Goal: Task Accomplishment & Management: Use online tool/utility

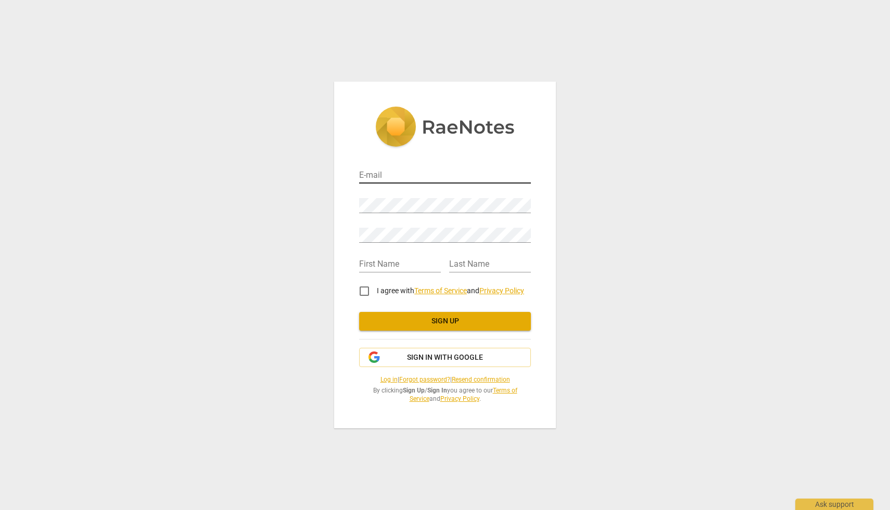
click at [416, 176] on input "email" at bounding box center [445, 176] width 172 height 15
type input "mtveale346@gmail.com"
type input "Maria"
type input "Veale"
click at [363, 290] on input "I agree with Terms of Service and Privacy Policy" at bounding box center [364, 291] width 25 height 25
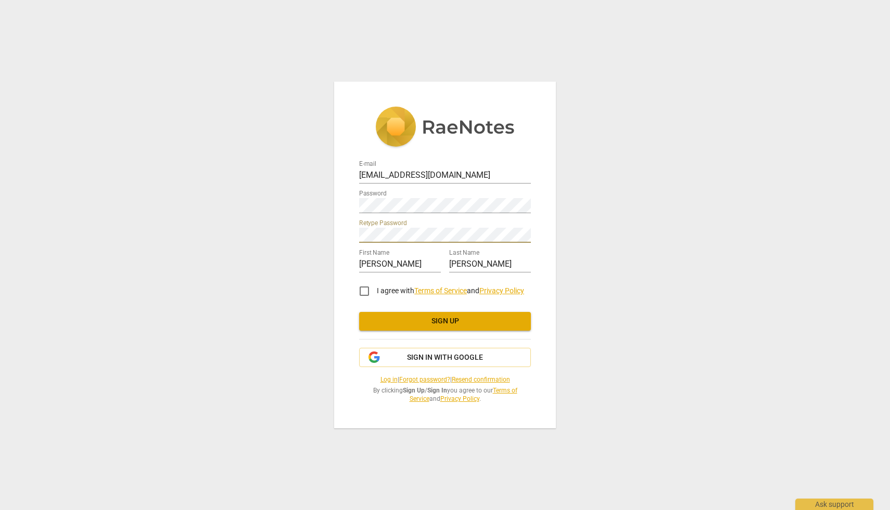
checkbox input "true"
click at [372, 316] on span "Sign up" at bounding box center [444, 321] width 155 height 10
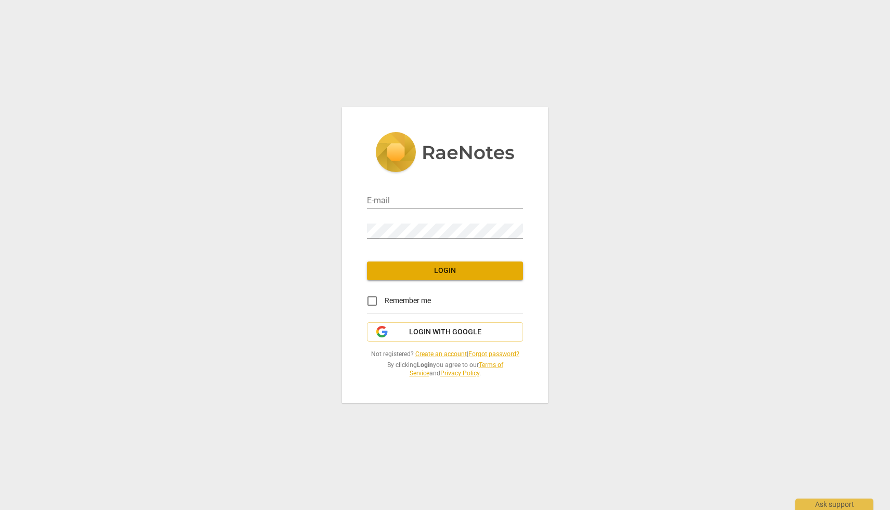
type input "[EMAIL_ADDRESS][DOMAIN_NAME]"
click at [437, 272] on span "Login" at bounding box center [444, 271] width 139 height 10
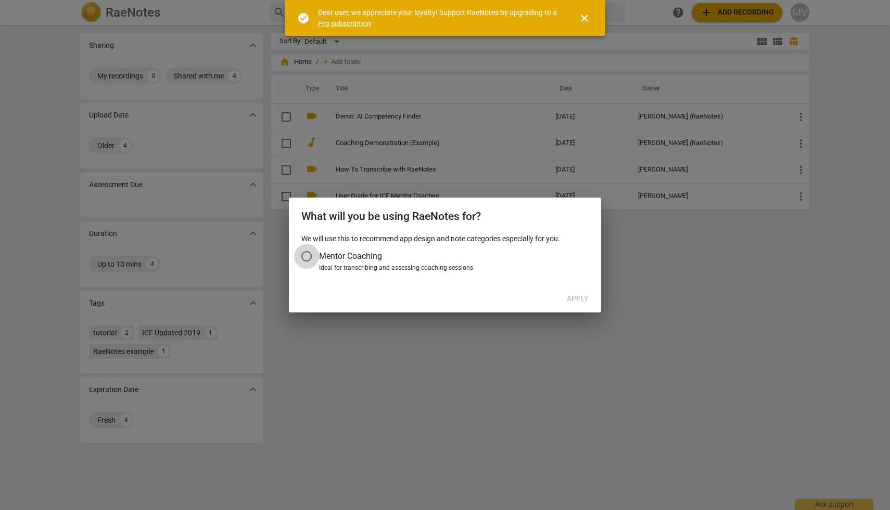
click at [308, 258] on input "Mentor Coaching" at bounding box center [306, 256] width 25 height 25
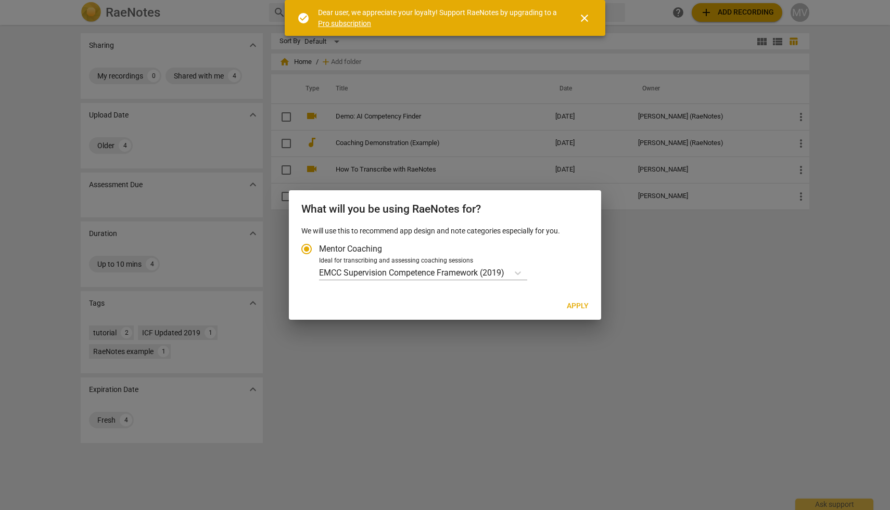
click at [579, 309] on span "Apply" at bounding box center [578, 306] width 22 height 10
radio input "false"
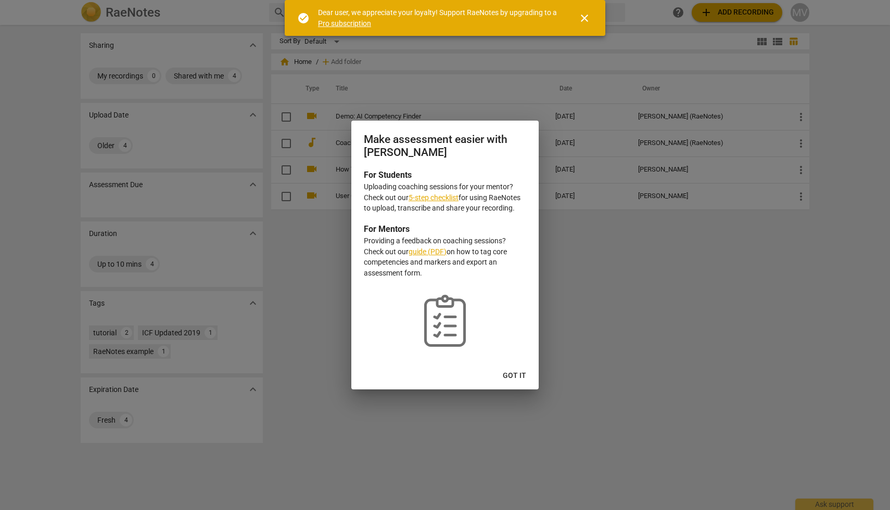
click at [519, 376] on span "Got it" at bounding box center [514, 376] width 23 height 10
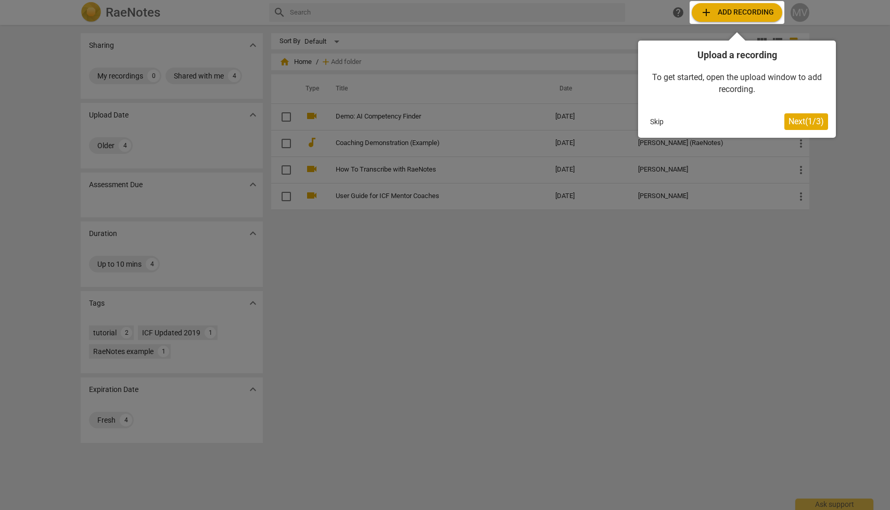
click at [807, 121] on span "Next ( 1 / 3 )" at bounding box center [805, 122] width 35 height 10
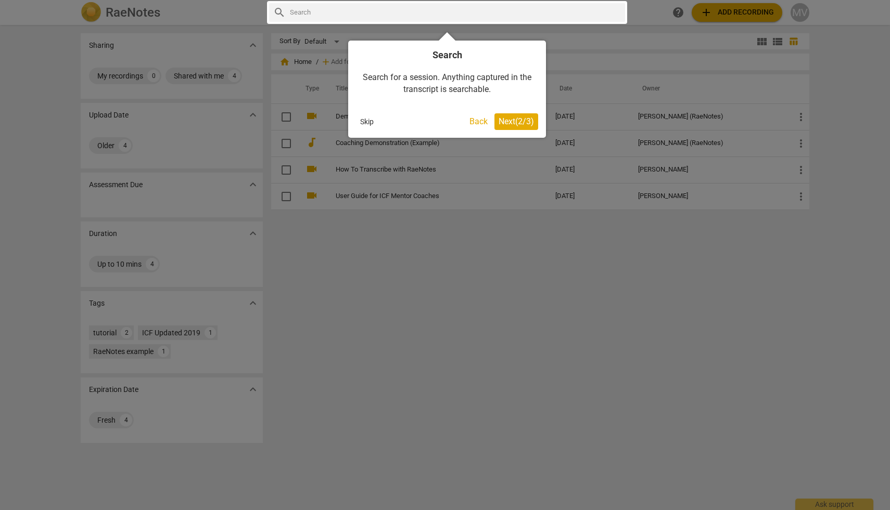
click at [507, 121] on span "Next ( 2 / 3 )" at bounding box center [515, 122] width 35 height 10
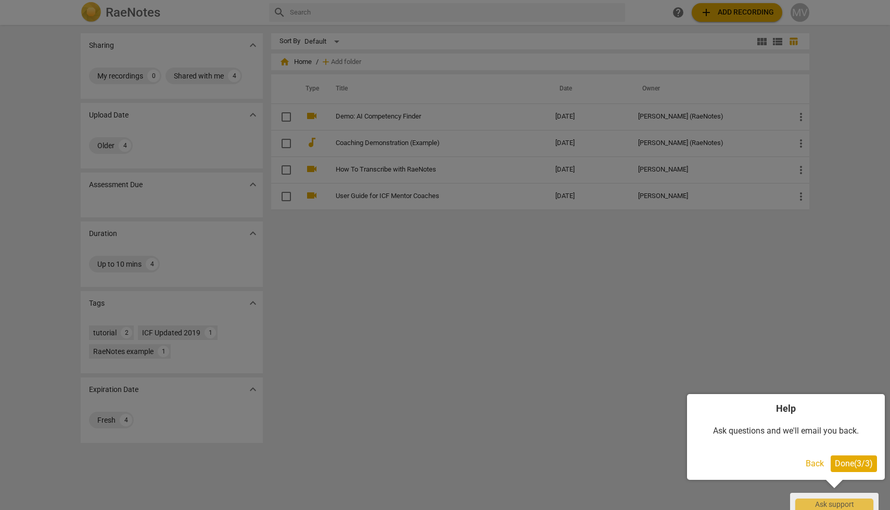
click at [862, 464] on span "Done ( 3 / 3 )" at bounding box center [854, 464] width 38 height 10
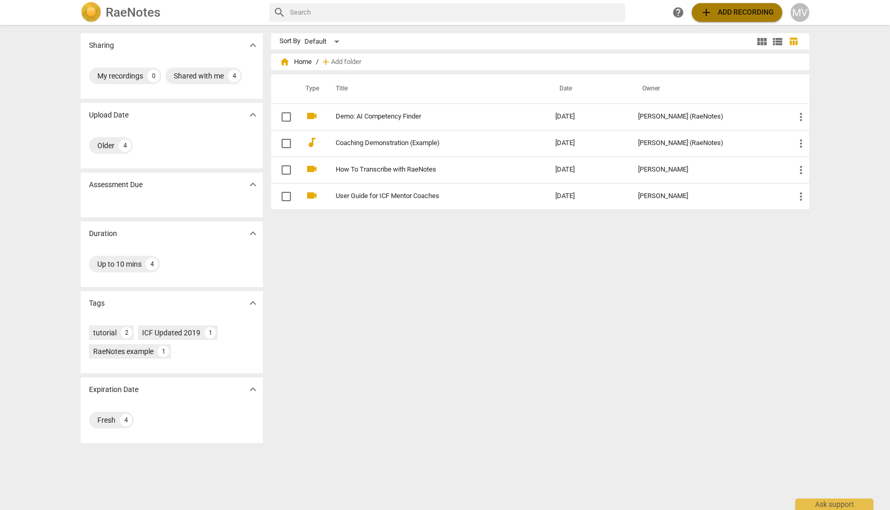
click at [730, 17] on span "add Add recording" at bounding box center [737, 12] width 74 height 12
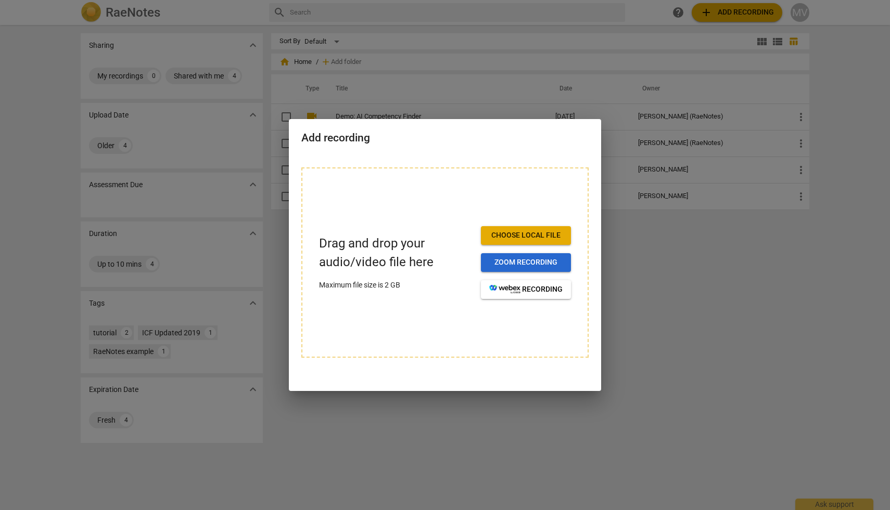
click at [504, 263] on span "Zoom recording" at bounding box center [525, 263] width 73 height 10
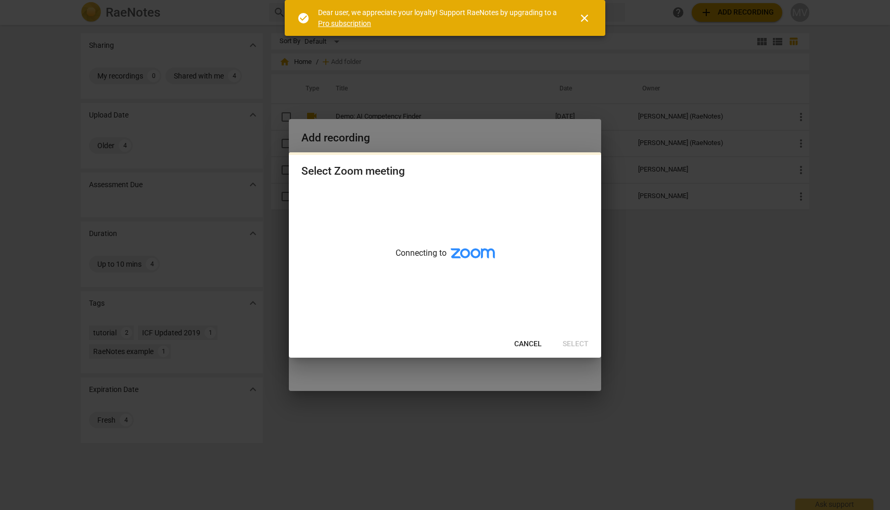
click at [585, 16] on span "close" at bounding box center [584, 18] width 12 height 12
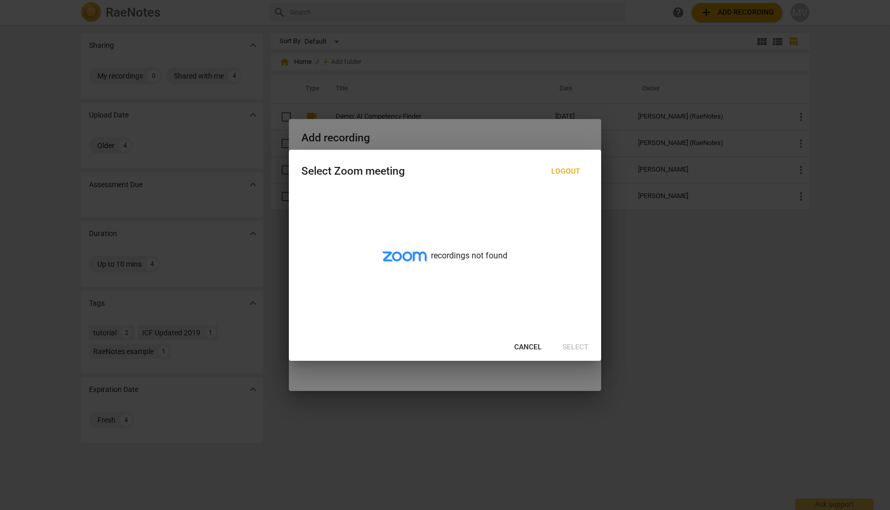
click at [527, 346] on span "Cancel" at bounding box center [528, 347] width 28 height 10
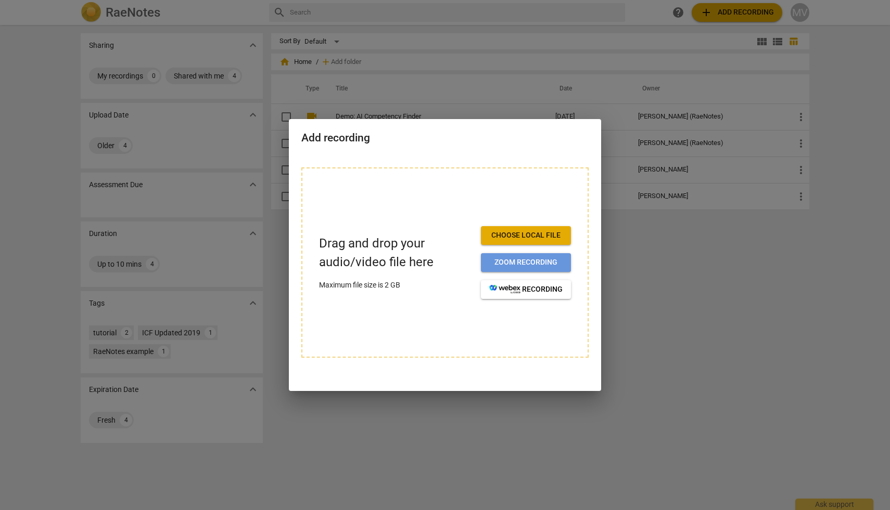
click at [541, 266] on span "Zoom recording" at bounding box center [525, 263] width 73 height 10
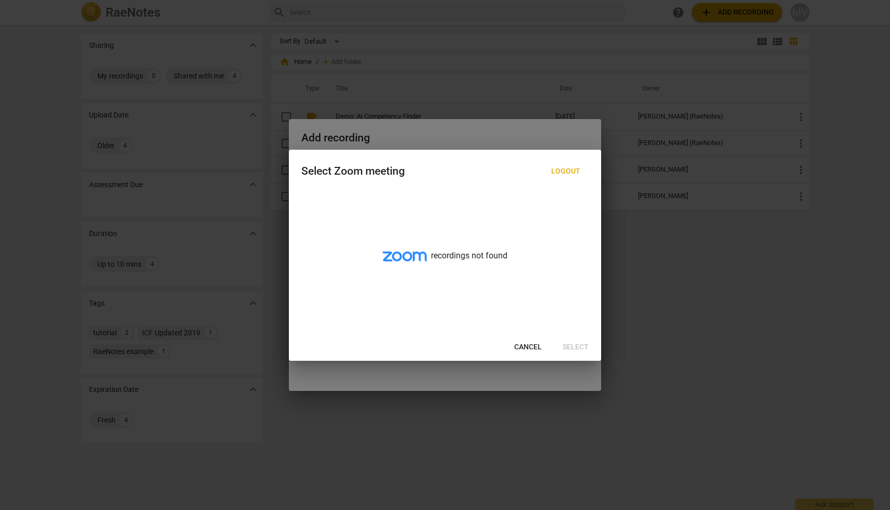
click at [519, 344] on span "Cancel" at bounding box center [528, 347] width 28 height 10
